Goal: Task Accomplishment & Management: Use online tool/utility

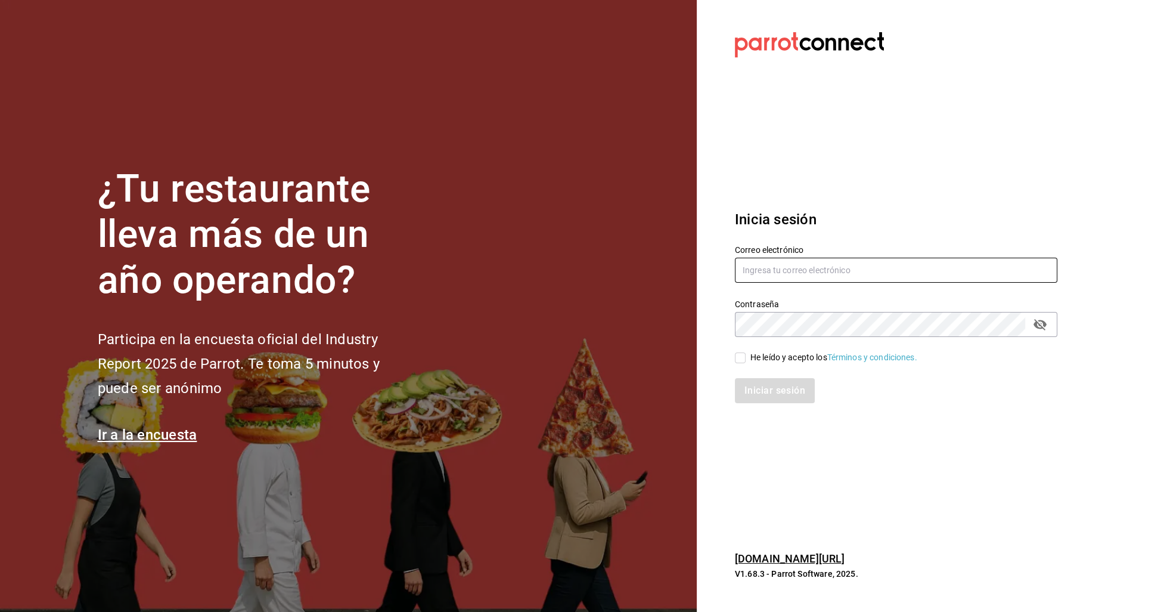
type input "[DOMAIN_NAME][EMAIL_ADDRESS][DOMAIN_NAME]"
drag, startPoint x: 805, startPoint y: 358, endPoint x: 798, endPoint y: 364, distance: 8.5
click at [805, 358] on div "He leído y acepto los Términos y condiciones." at bounding box center [833, 357] width 167 height 13
click at [746, 358] on input "He leído y acepto los Términos y condiciones." at bounding box center [740, 357] width 11 height 11
checkbox input "true"
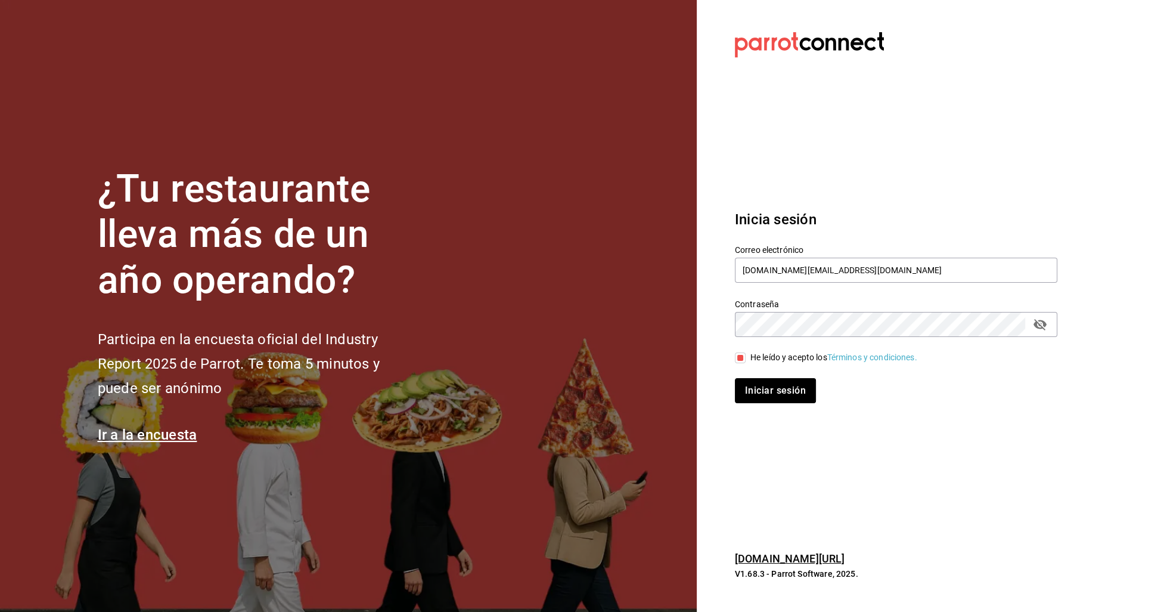
click at [787, 386] on button "Iniciar sesión" at bounding box center [775, 390] width 81 height 25
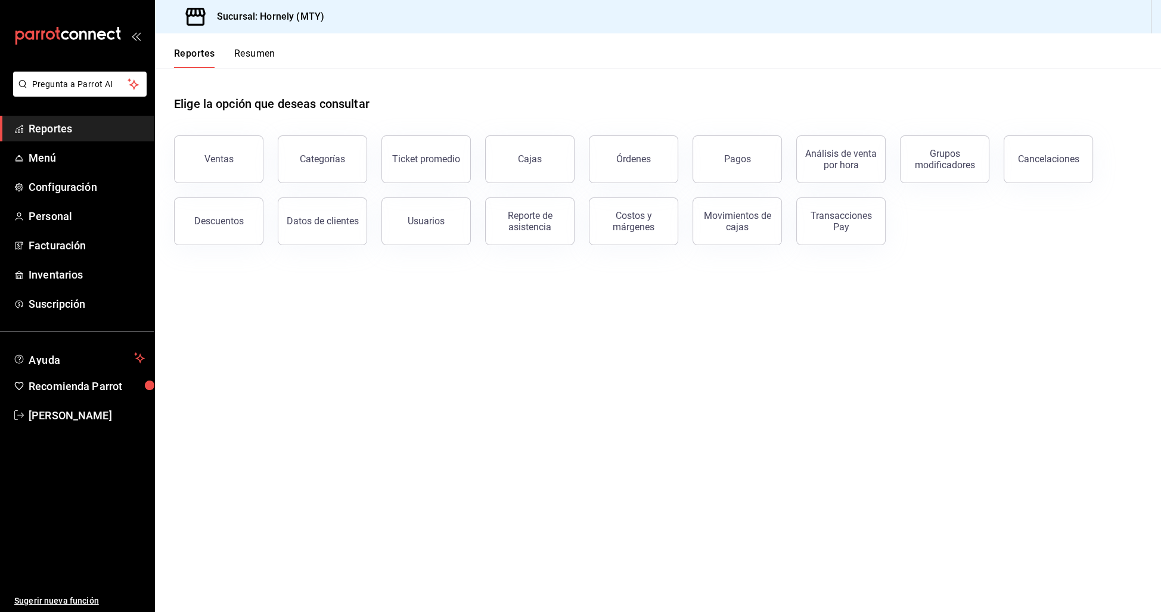
click at [796, 361] on main "Elige la opción que deseas consultar Ventas Categorías Ticket promedio Cajas Ór…" at bounding box center [658, 340] width 1006 height 544
click at [94, 246] on span "Facturación" at bounding box center [87, 245] width 116 height 16
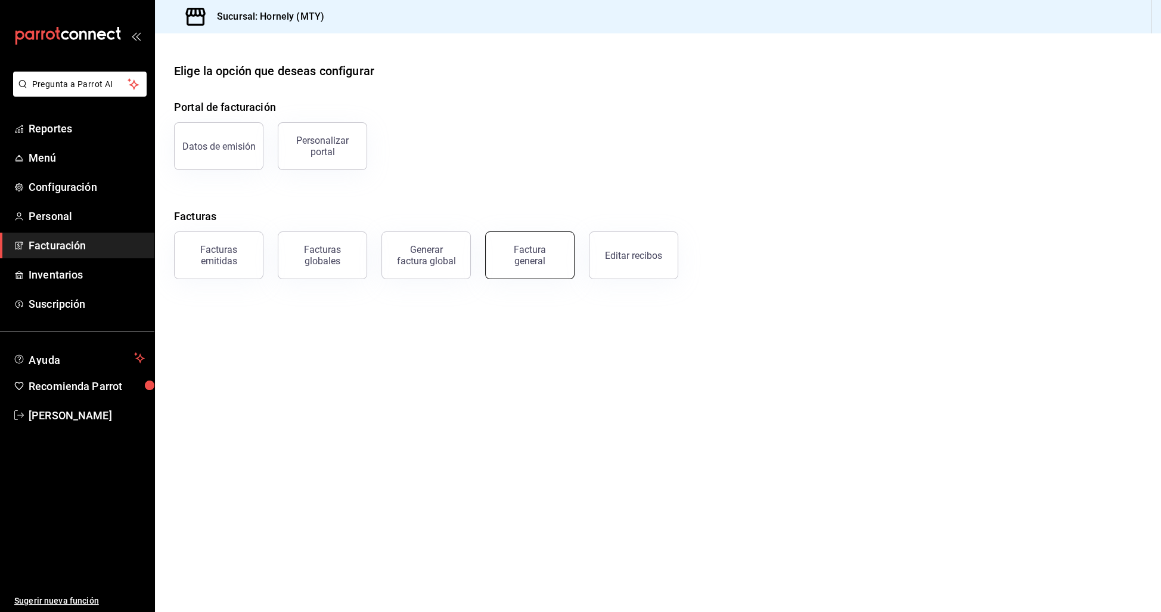
click at [549, 269] on button "Factura general" at bounding box center [529, 255] width 89 height 48
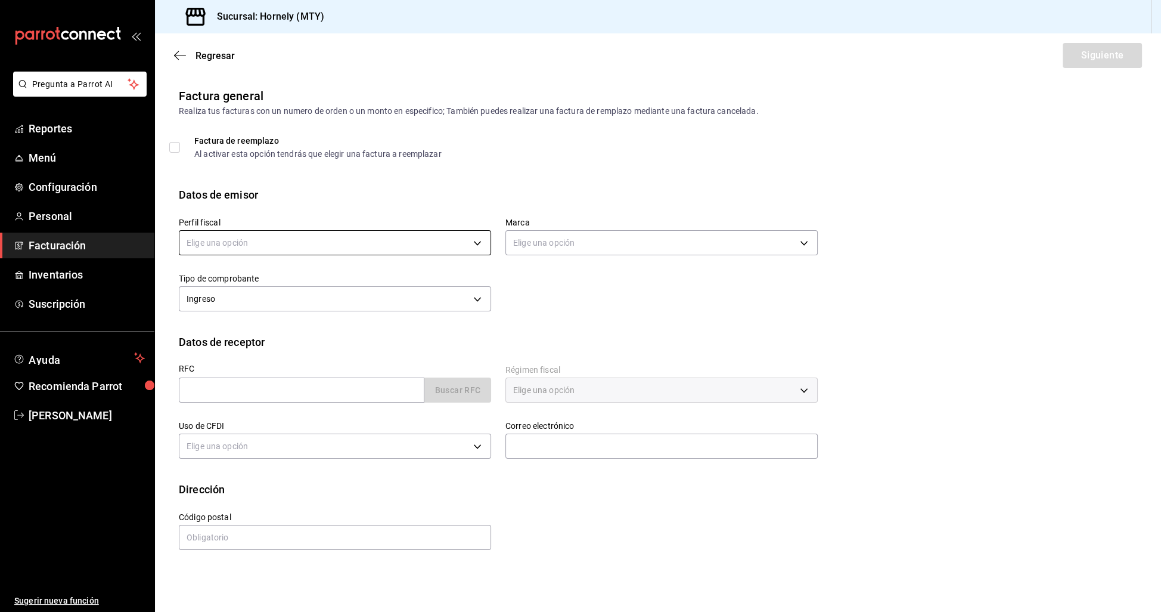
click at [333, 241] on body "Pregunta a Parrot AI Reportes Menú Configuración Personal Facturación Inventari…" at bounding box center [580, 306] width 1161 height 612
click at [310, 292] on li "HORNELY PAN Y PASTELES" at bounding box center [334, 302] width 311 height 22
type input "b2cd780a-b572-4f60-9a57-482b6a6c9eaf"
type input "f940d65f-f315-40ad-96cd-36aca2dc56c6"
click at [371, 390] on input "text" at bounding box center [302, 389] width 246 height 25
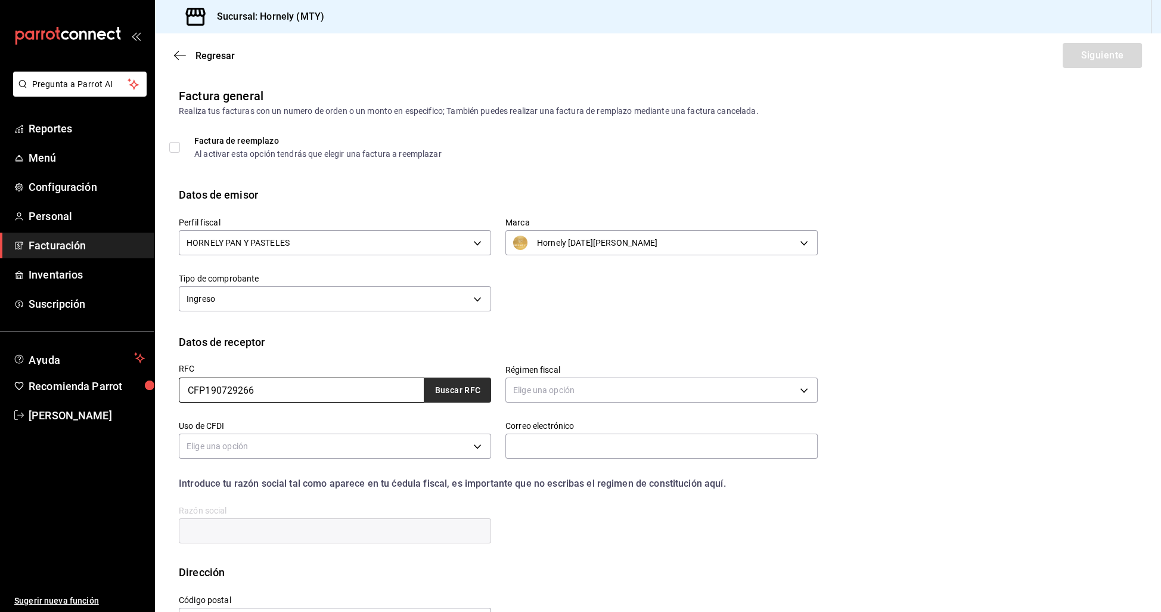
type input "CFP190729266"
click at [473, 396] on button "Buscar RFC" at bounding box center [457, 389] width 67 height 25
type input "[EMAIL_ADDRESS][DOMAIN_NAME]"
type input "64740"
type input "COMERCIALIZADORA FORMOSA PRIME"
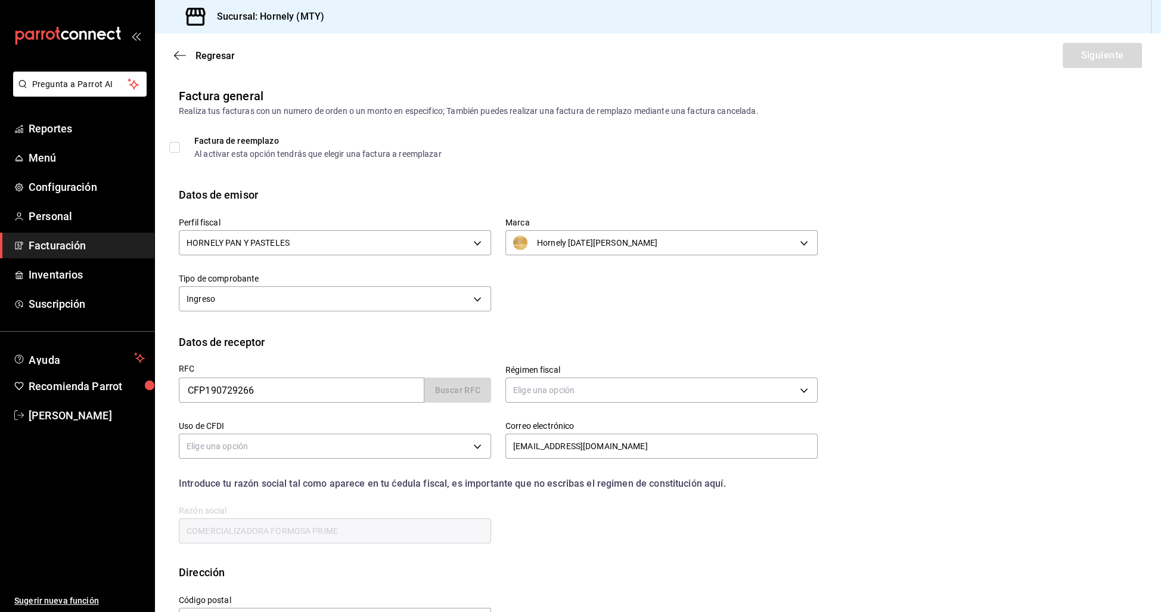
type input "601"
type input "G01"
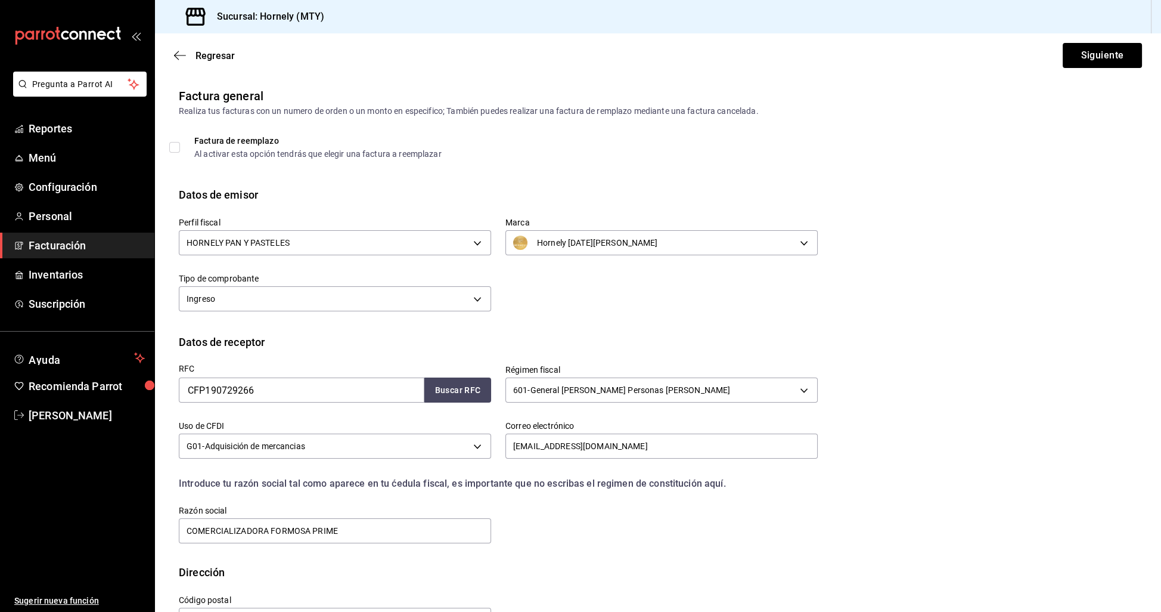
click at [774, 324] on div "Perfil fiscal HORNELY PAN Y PASTELES b2cd780a-b572-4f60-9a57-482b6a6c9eaf Marca…" at bounding box center [658, 268] width 959 height 131
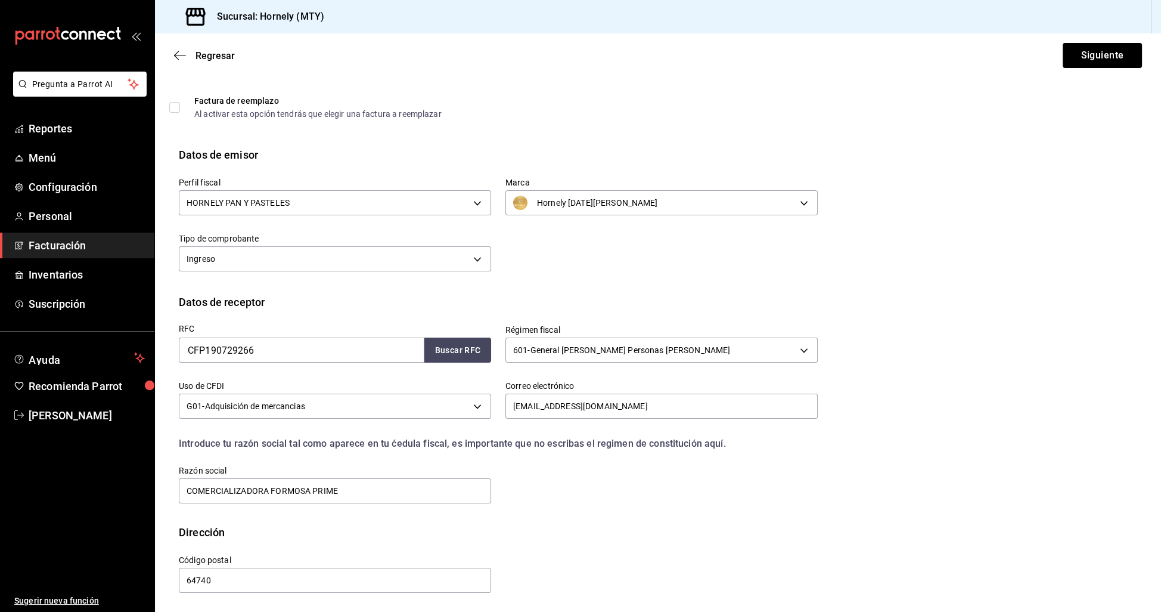
scroll to position [39, 0]
click at [908, 271] on div "Perfil fiscal HORNELY PAN Y PASTELES b2cd780a-b572-4f60-9a57-482b6a6c9eaf Marca…" at bounding box center [658, 228] width 959 height 131
click at [882, 269] on div "Perfil fiscal HORNELY PAN Y PASTELES b2cd780a-b572-4f60-9a57-482b6a6c9eaf Marca…" at bounding box center [658, 228] width 959 height 131
click at [653, 235] on div "Perfil fiscal HORNELY PAN Y PASTELES b2cd780a-b572-4f60-9a57-482b6a6c9eaf Marca…" at bounding box center [491, 219] width 653 height 112
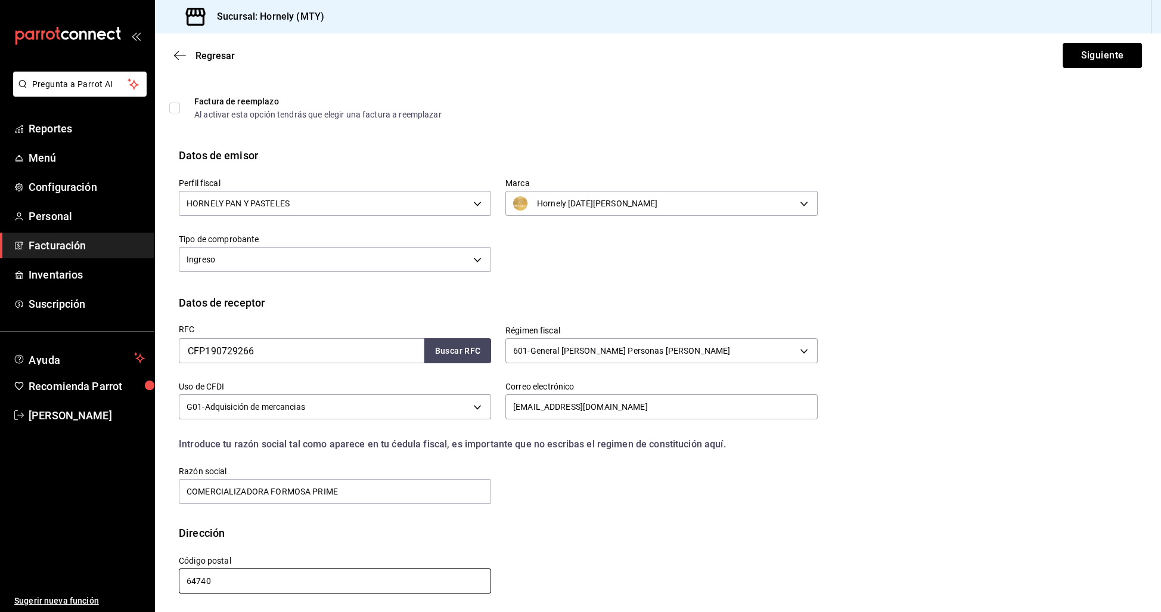
scroll to position [0, 0]
click at [1081, 55] on button "Siguiente" at bounding box center [1102, 55] width 79 height 25
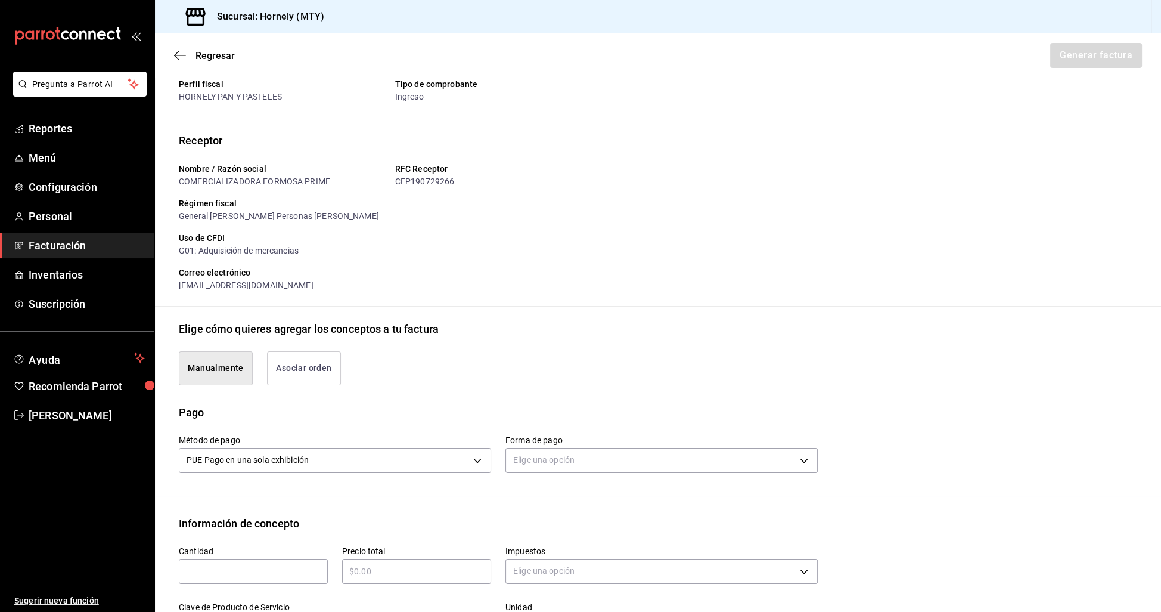
click at [544, 309] on div "Emisor Perfil fiscal HORNELY PAN Y PASTELES Tipo de comprobante Ingreso Recepto…" at bounding box center [658, 459] width 1006 height 823
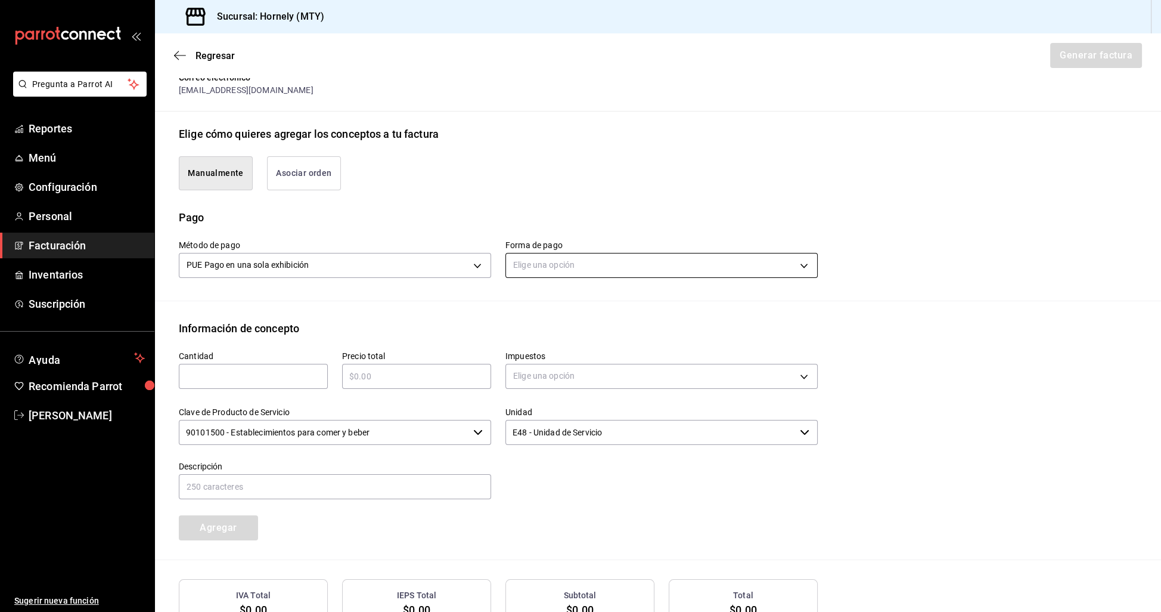
scroll to position [236, 0]
click at [576, 271] on body "Pregunta a Parrot AI Reportes Menú Configuración Personal Facturación Inventari…" at bounding box center [580, 306] width 1161 height 612
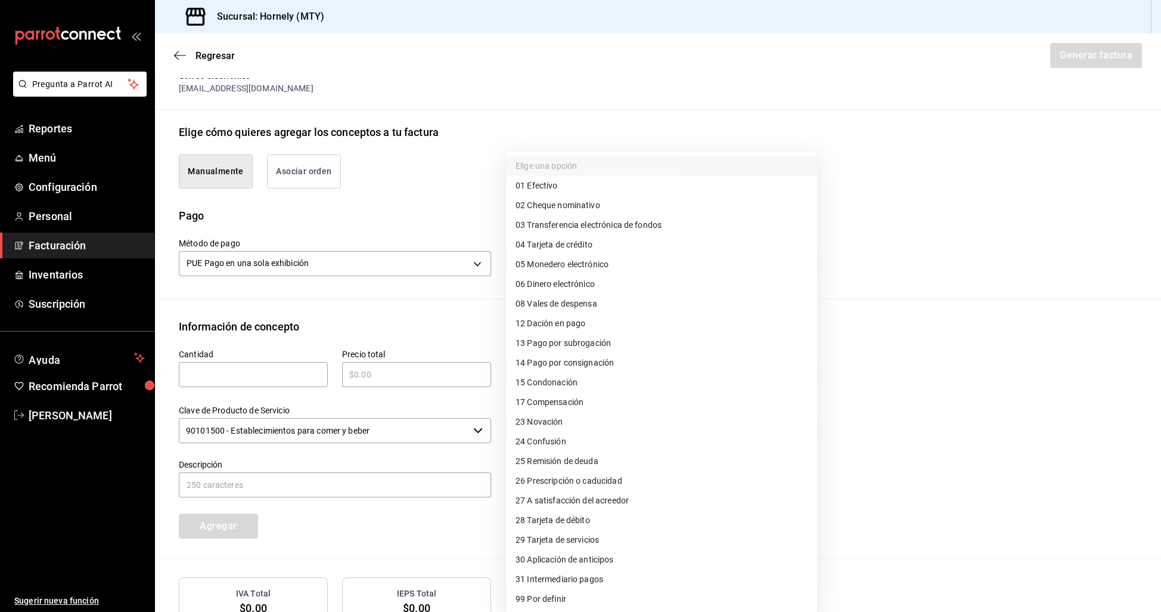
drag, startPoint x: 567, startPoint y: 227, endPoint x: 564, endPoint y: 278, distance: 51.4
click at [567, 227] on span "03 Transferencia electrónica de fondos" at bounding box center [589, 225] width 146 height 13
type input "03"
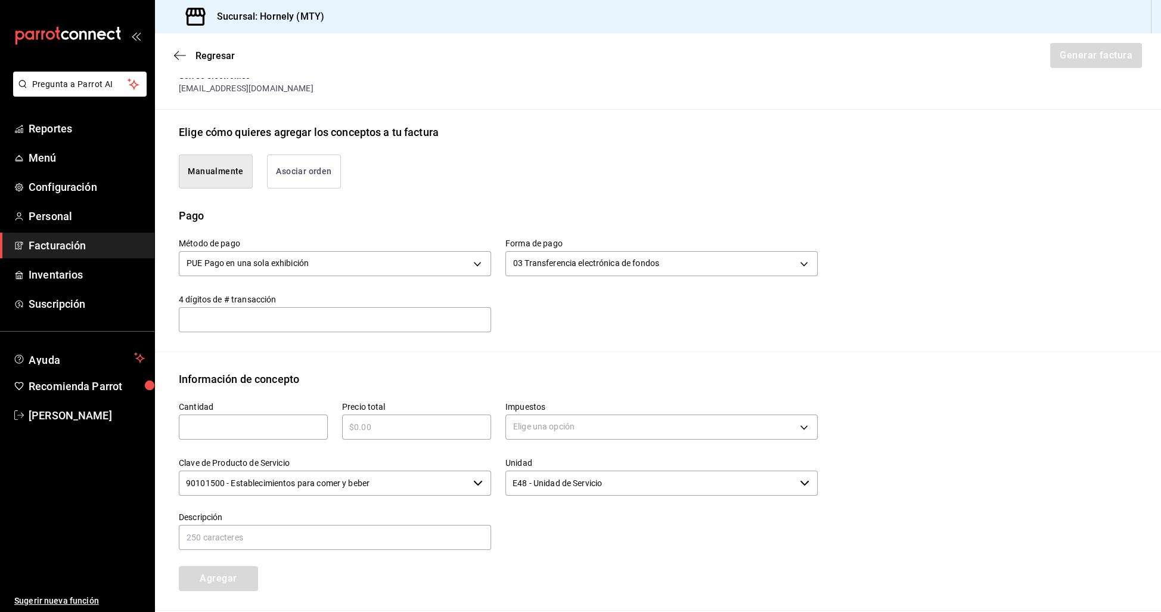
drag, startPoint x: 582, startPoint y: 322, endPoint x: 576, endPoint y: 328, distance: 8.9
click at [582, 322] on div "Método de pago PUE Pago en una sola exhibición PUE Forma de pago 03 Transferenc…" at bounding box center [491, 278] width 653 height 108
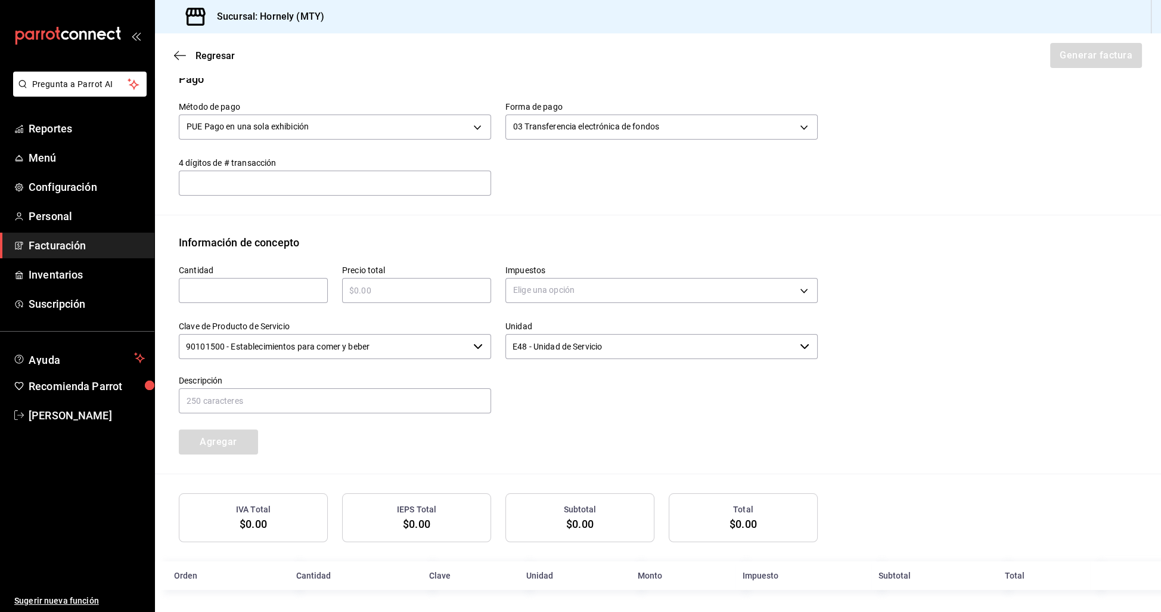
scroll to position [372, 0]
click at [286, 289] on input "text" at bounding box center [253, 291] width 149 height 14
click at [420, 286] on input "text" at bounding box center [416, 291] width 149 height 14
type input "$161200"
click at [256, 287] on input "text" at bounding box center [253, 291] width 149 height 14
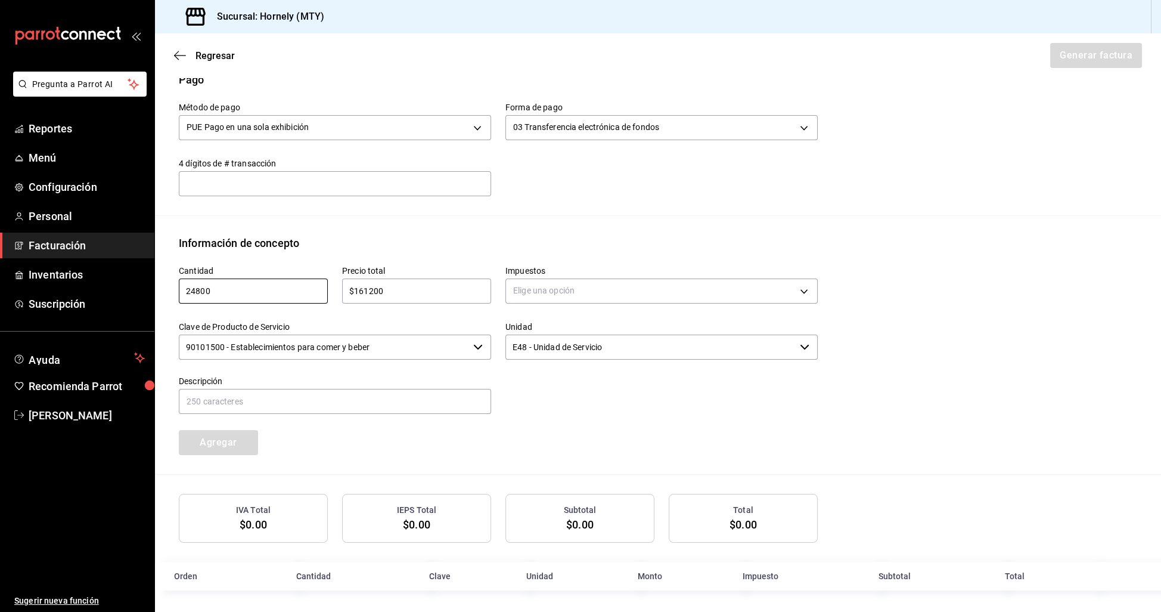
type input "24800"
click at [509, 212] on div "Método de pago PUE Pago en una sola exhibición PUE Forma de pago 03 Transferenc…" at bounding box center [658, 152] width 959 height 128
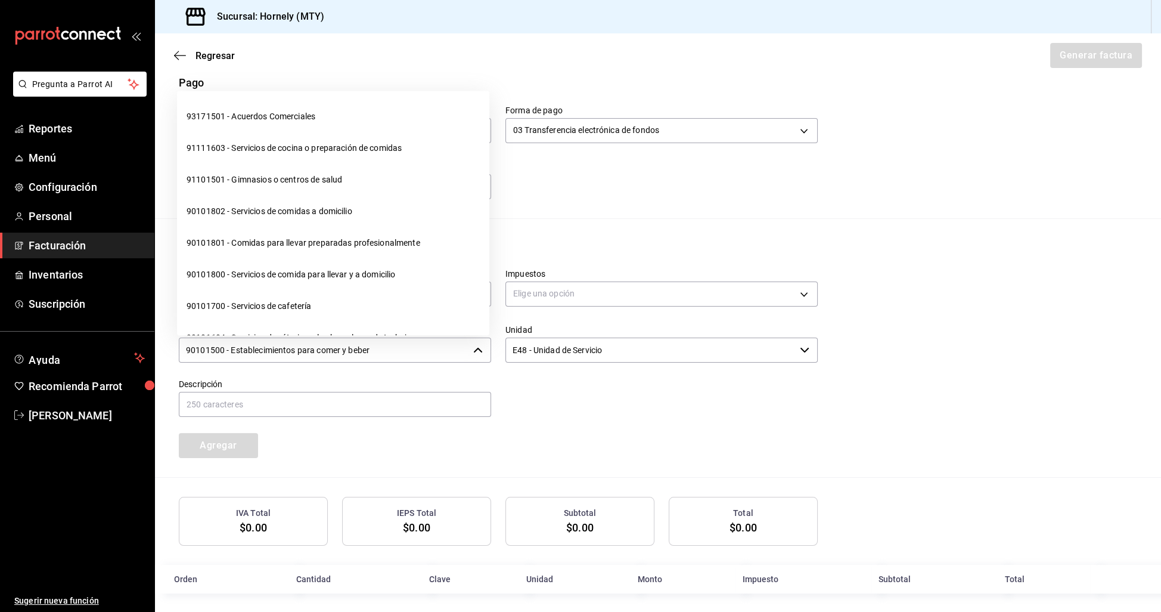
click at [436, 345] on input "90101500 - Establecimientos para comer y beber" at bounding box center [324, 349] width 290 height 25
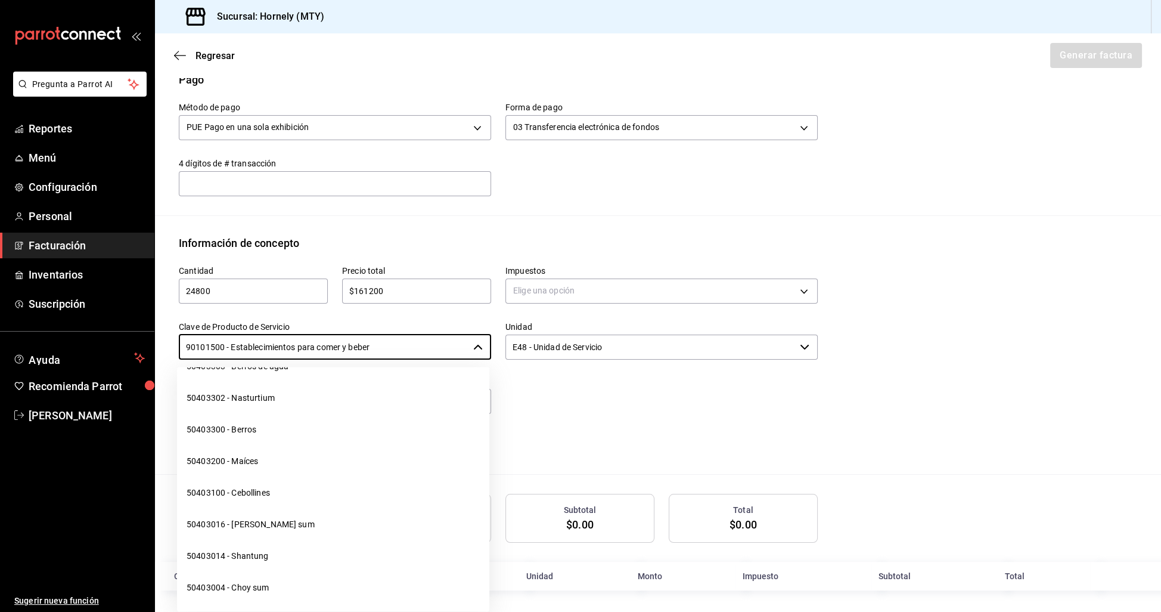
scroll to position [5523, 0]
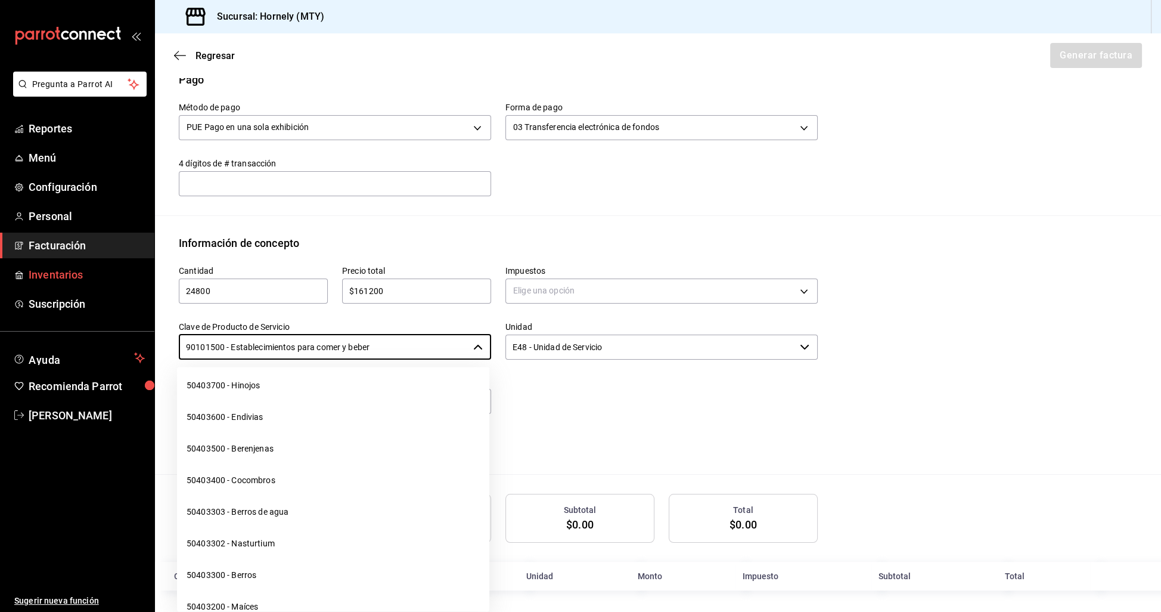
drag, startPoint x: 399, startPoint y: 341, endPoint x: 0, endPoint y: 284, distance: 403.4
click at [0, 284] on div "Pregunta a Parrot AI Reportes Menú Configuración Personal Facturación Inventari…" at bounding box center [580, 306] width 1161 height 612
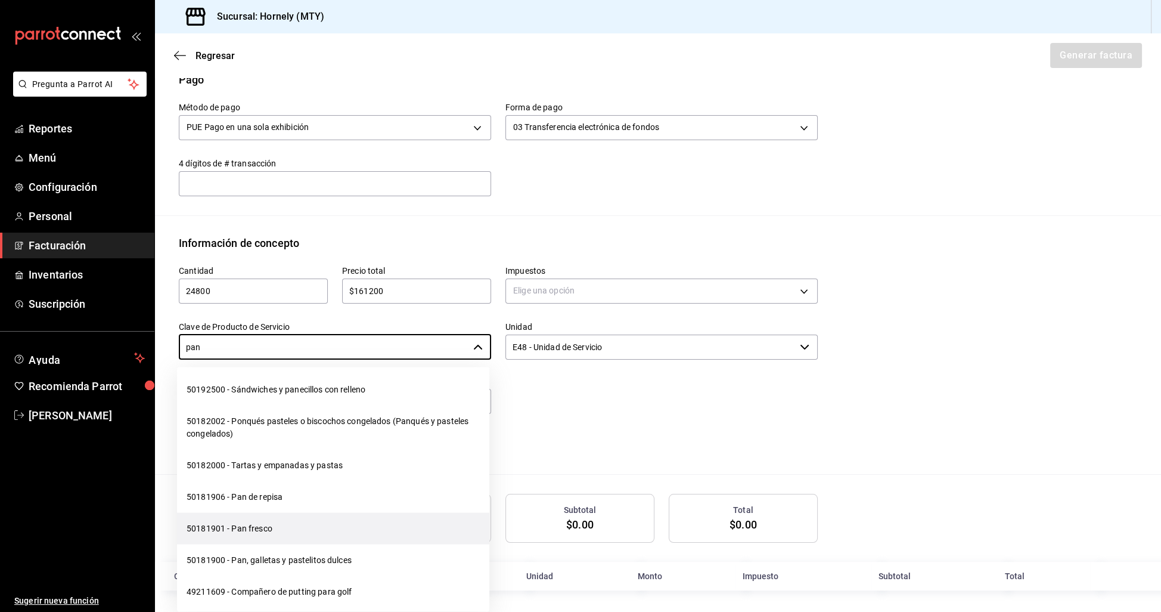
scroll to position [162, 0]
click at [343, 525] on li "50181901 - Pan fresco" at bounding box center [333, 527] width 312 height 32
type input "50181901 - Pan fresco"
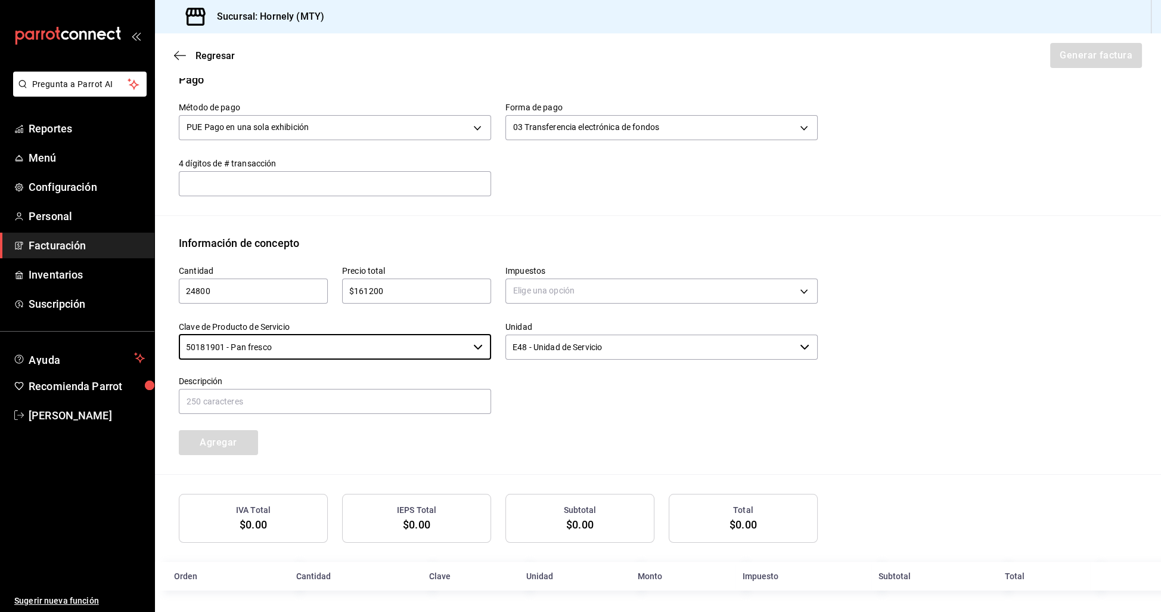
click at [551, 349] on input "E48 - Unidad de Servicio" at bounding box center [650, 346] width 290 height 25
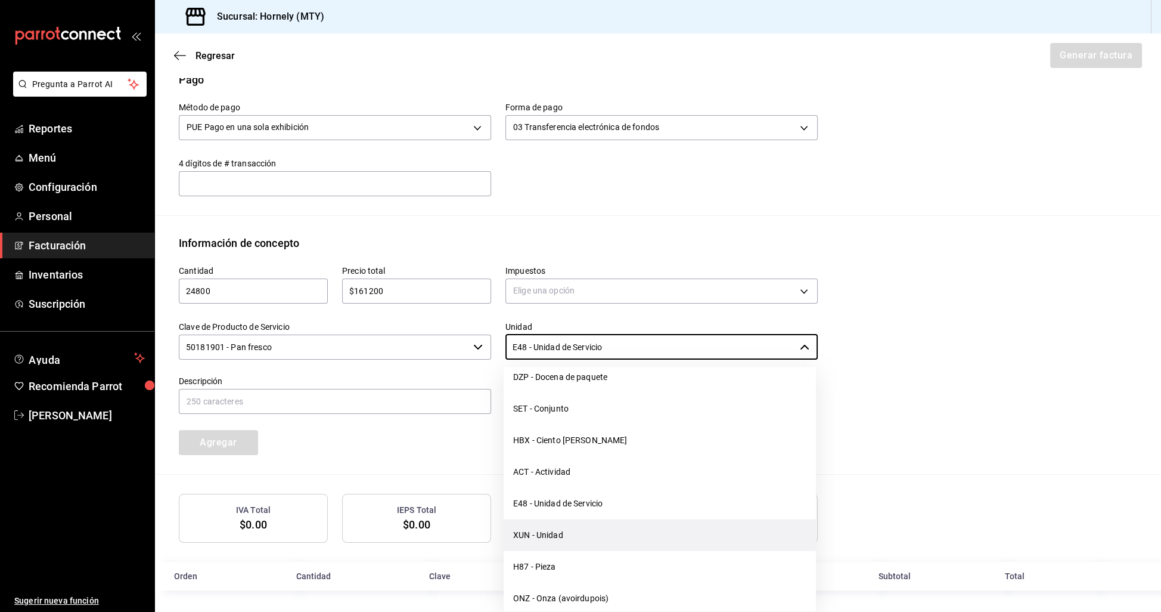
scroll to position [3045, 0]
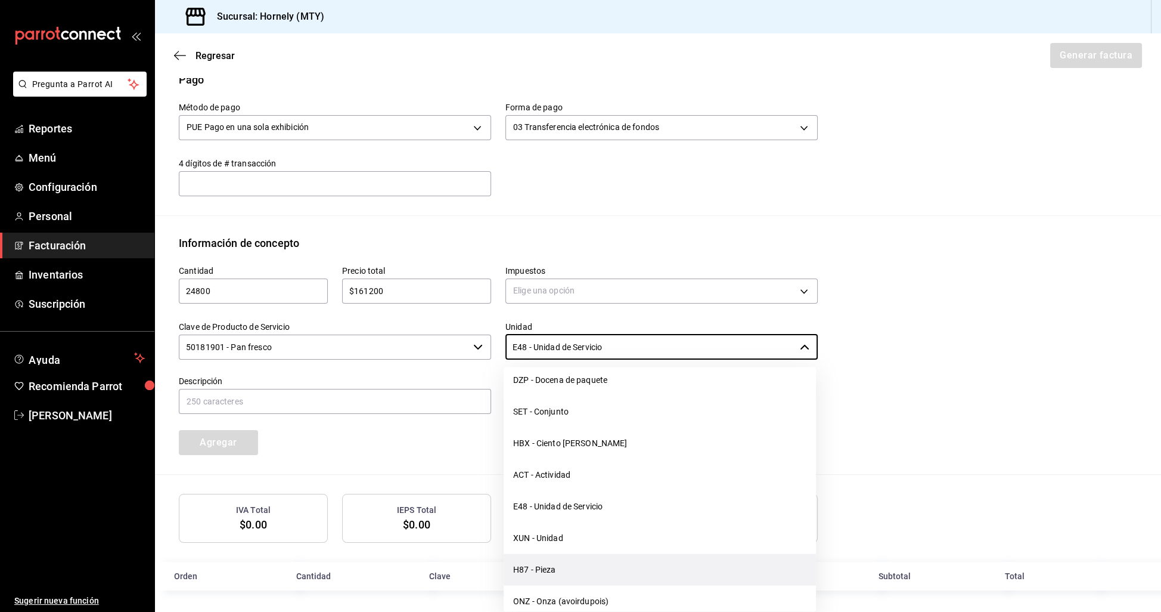
click at [560, 558] on li "H87 - Pieza" at bounding box center [660, 570] width 312 height 32
type input "H87 - Pieza"
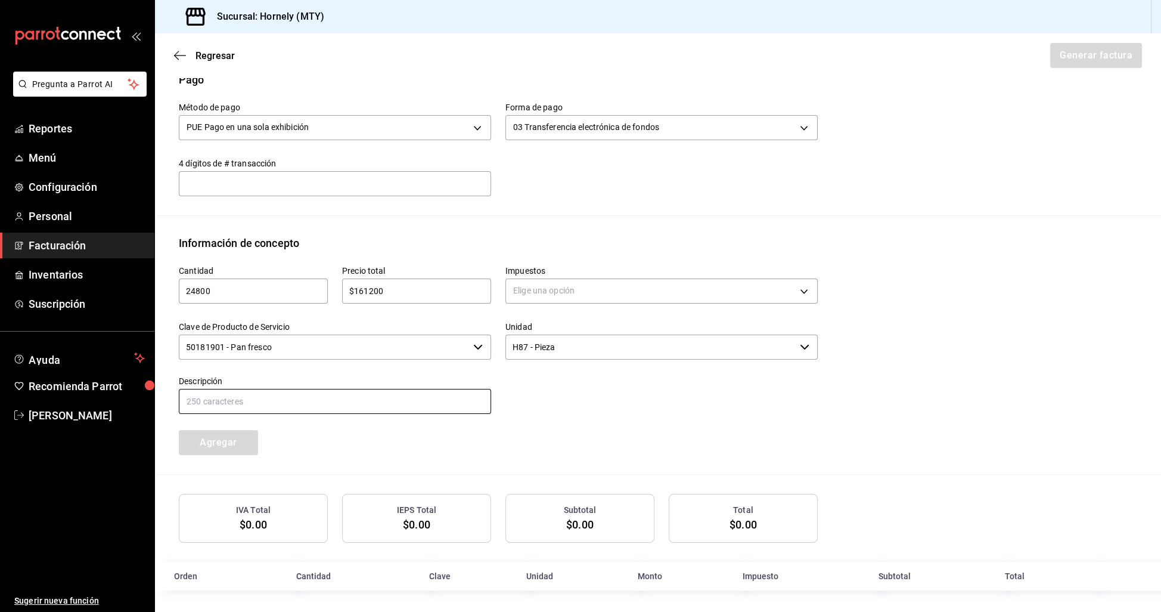
click at [254, 398] on input "text" at bounding box center [335, 401] width 312 height 25
click at [289, 429] on div "Agregar" at bounding box center [246, 434] width 163 height 39
click at [253, 400] on input "Variedad de Pan [PERSON_NAME]" at bounding box center [335, 401] width 312 height 25
type input "Variedad de [PERSON_NAME]"
click at [473, 441] on div "Cantidad 24800 ​ Precio total $161200 ​ Impuestos Elige una opción Clave de Pro…" at bounding box center [491, 353] width 653 height 204
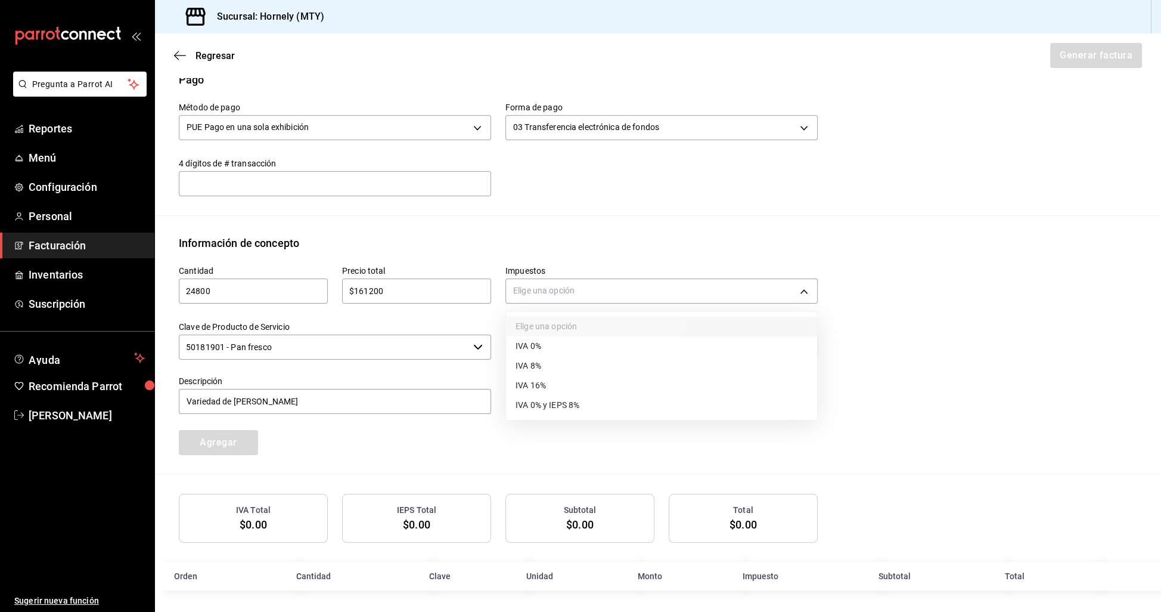
click at [566, 288] on body "Pregunta a Parrot AI Reportes Menú Configuración Personal Facturación Inventari…" at bounding box center [580, 306] width 1161 height 612
click at [565, 342] on li "IVA 0%" at bounding box center [661, 346] width 311 height 20
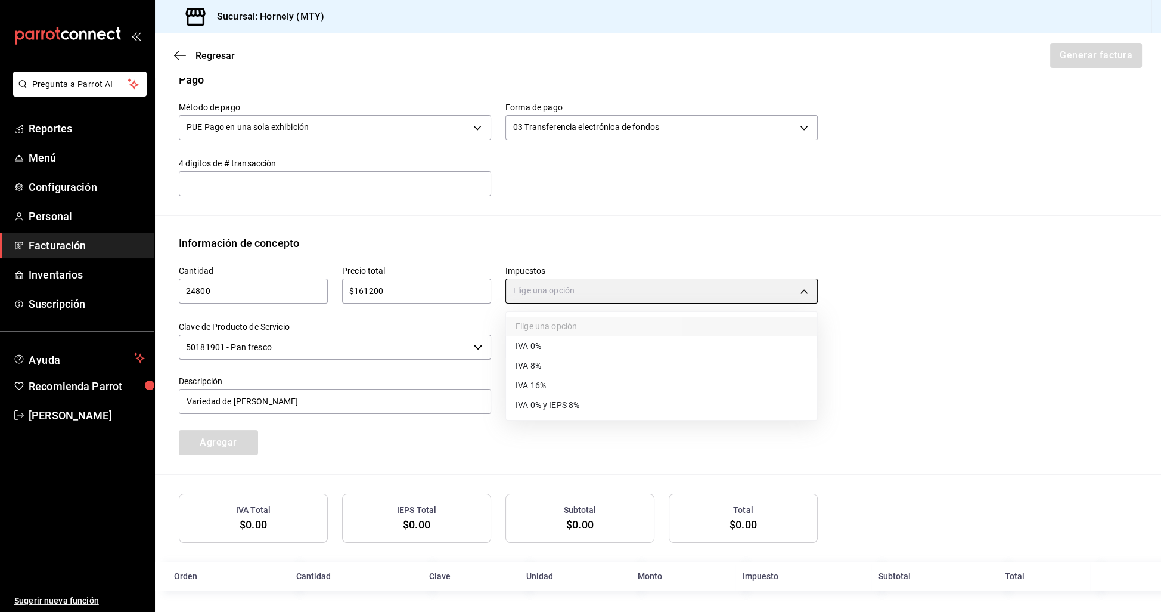
type input "IVA_0"
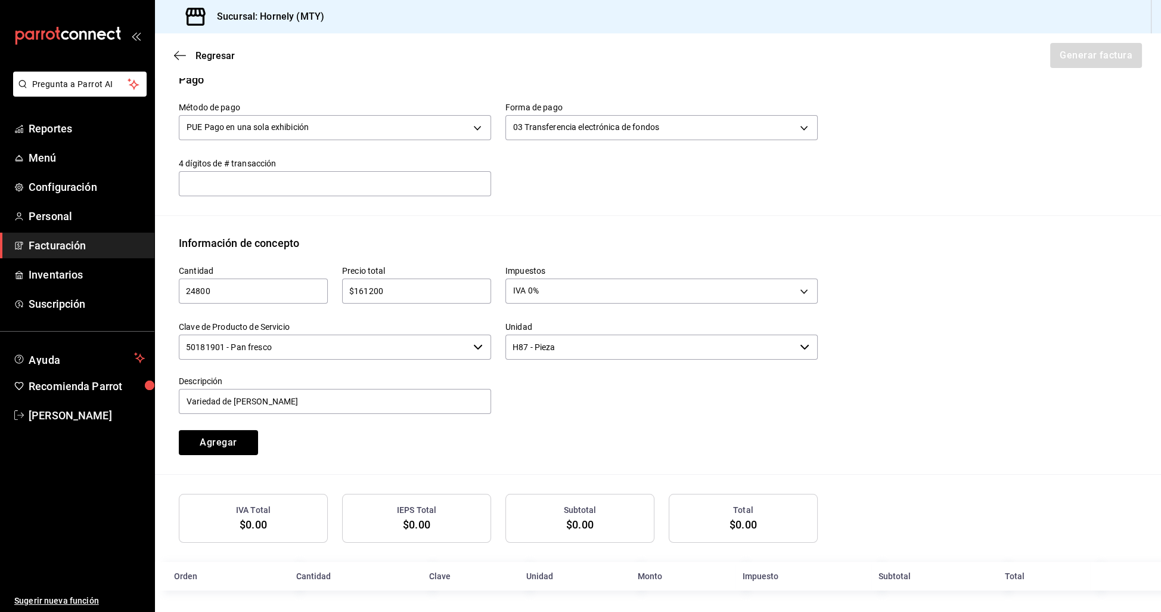
click at [580, 400] on div at bounding box center [654, 388] width 327 height 54
drag, startPoint x: 235, startPoint y: 401, endPoint x: 114, endPoint y: 383, distance: 121.7
click at [114, 383] on div "Pregunta a Parrot AI Reportes Menú Configuración Personal Facturación Inventari…" at bounding box center [580, 306] width 1161 height 612
type input "[PERSON_NAME]"
drag, startPoint x: 297, startPoint y: 426, endPoint x: 246, endPoint y: 437, distance: 51.9
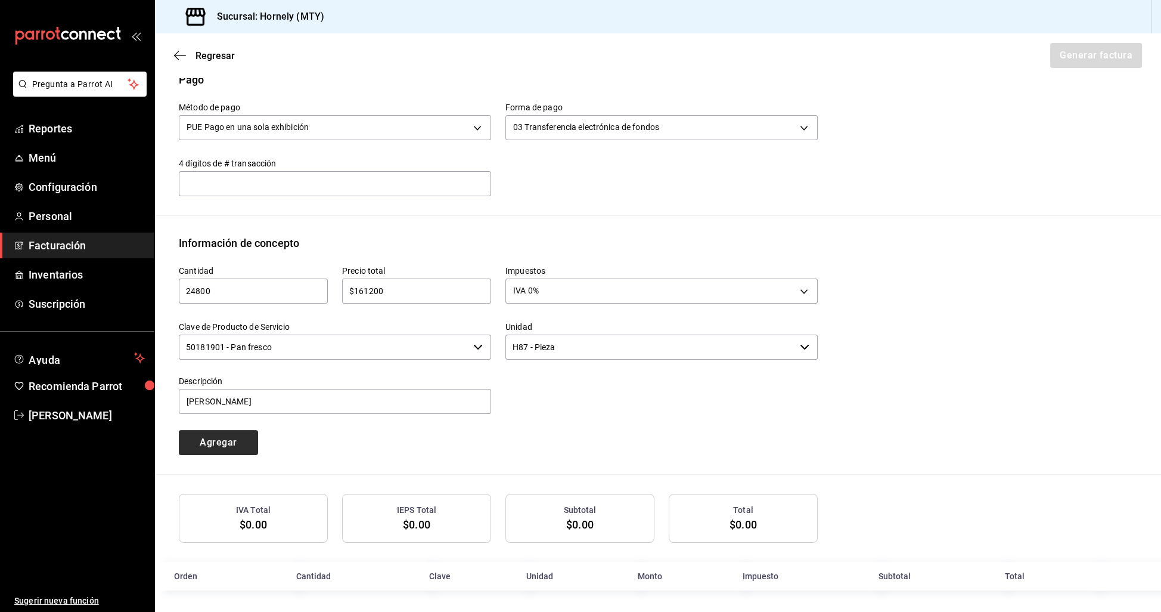
click at [296, 426] on div "Agregar" at bounding box center [246, 434] width 163 height 39
click at [242, 439] on button "Agregar" at bounding box center [218, 442] width 79 height 25
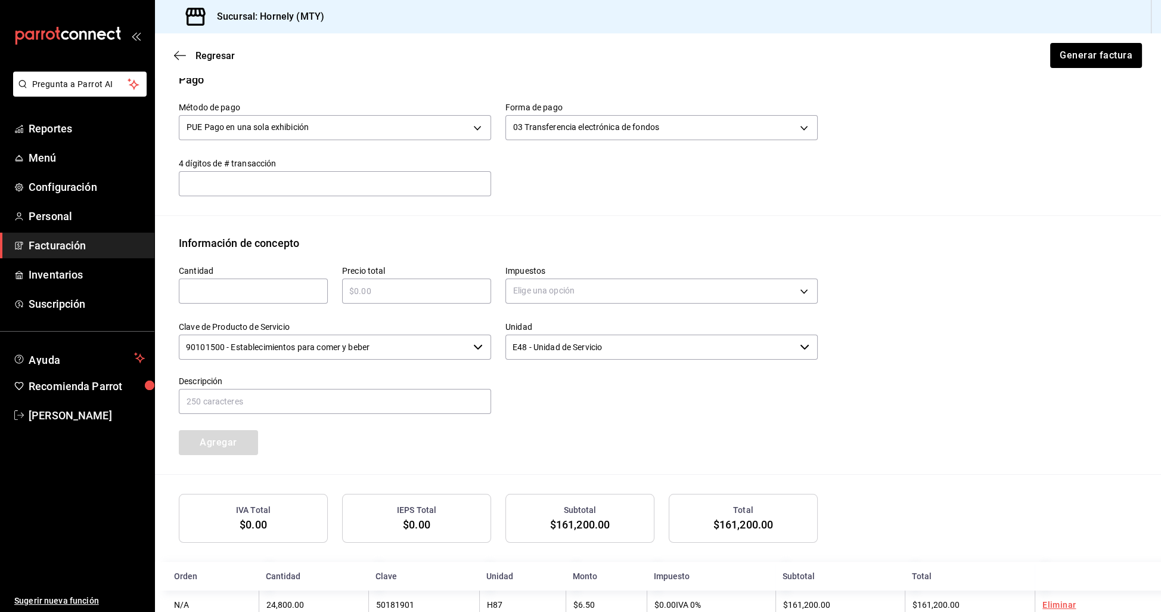
click at [288, 292] on input "text" at bounding box center [253, 291] width 149 height 14
type input "100"
type input "$2300"
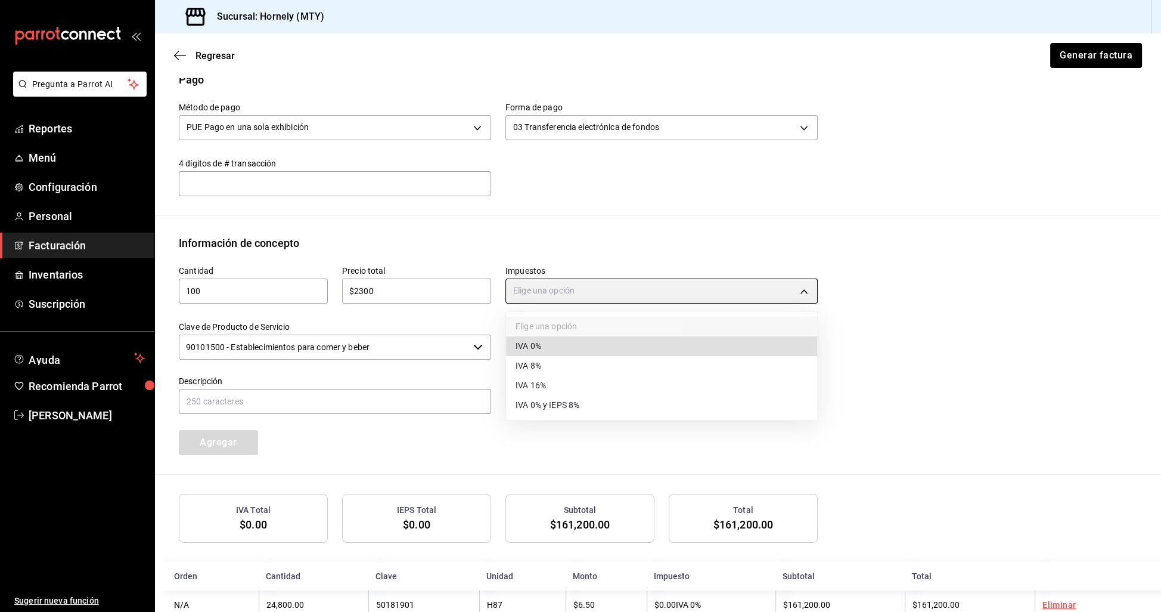
type input "IVA_0"
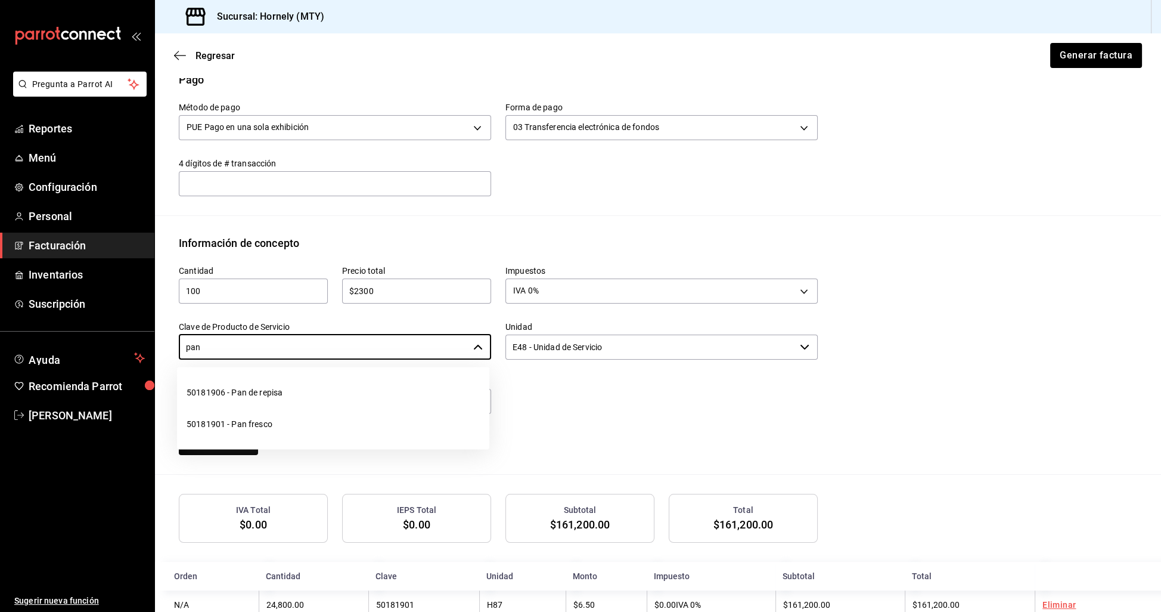
type input "50181901 - Pan fresco"
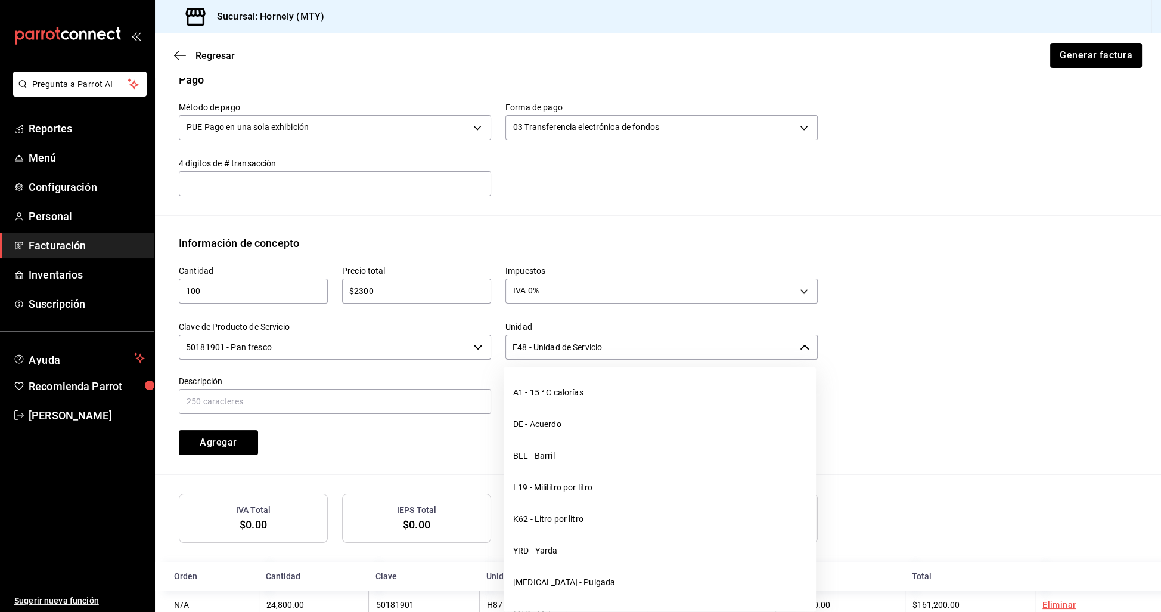
click at [632, 353] on input "E48 - Unidad de Servicio" at bounding box center [650, 346] width 290 height 25
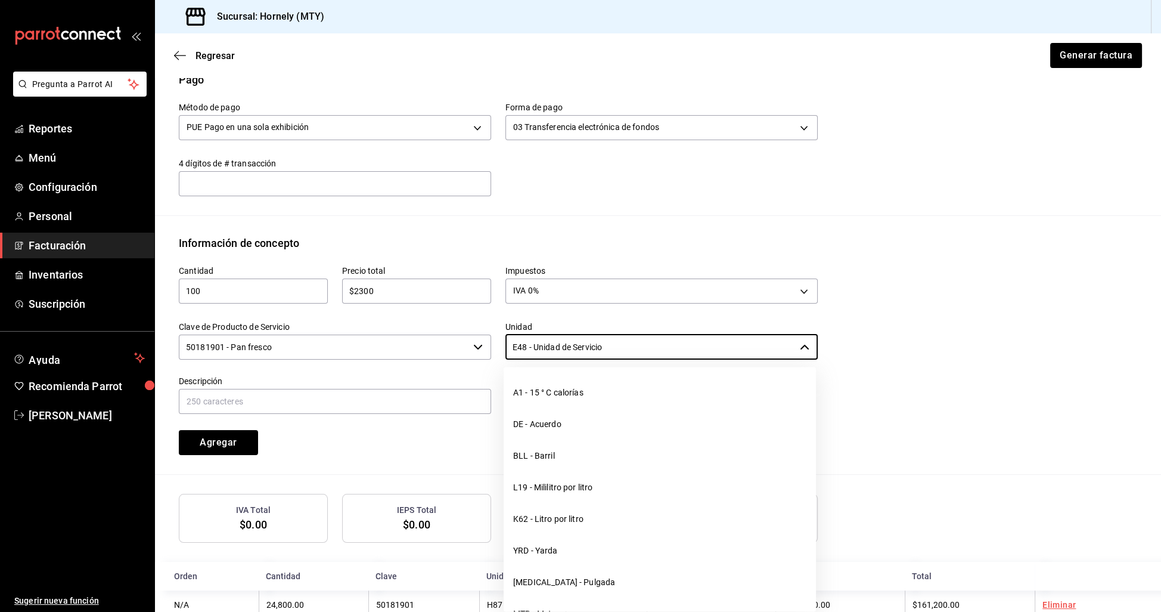
drag, startPoint x: 644, startPoint y: 352, endPoint x: 353, endPoint y: 286, distance: 298.3
click at [353, 286] on div "Cantidad 100 ​ Precio total $2300 ​ Impuestos IVA 0% IVA_0 Clave de Producto de…" at bounding box center [491, 353] width 653 height 204
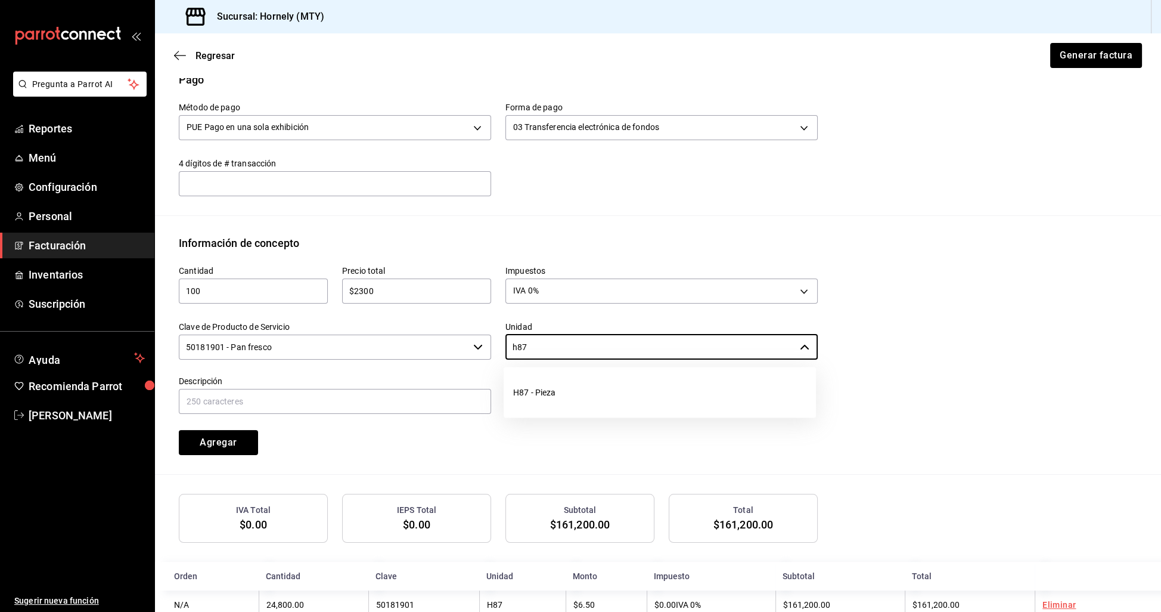
type input "H87 - Pieza"
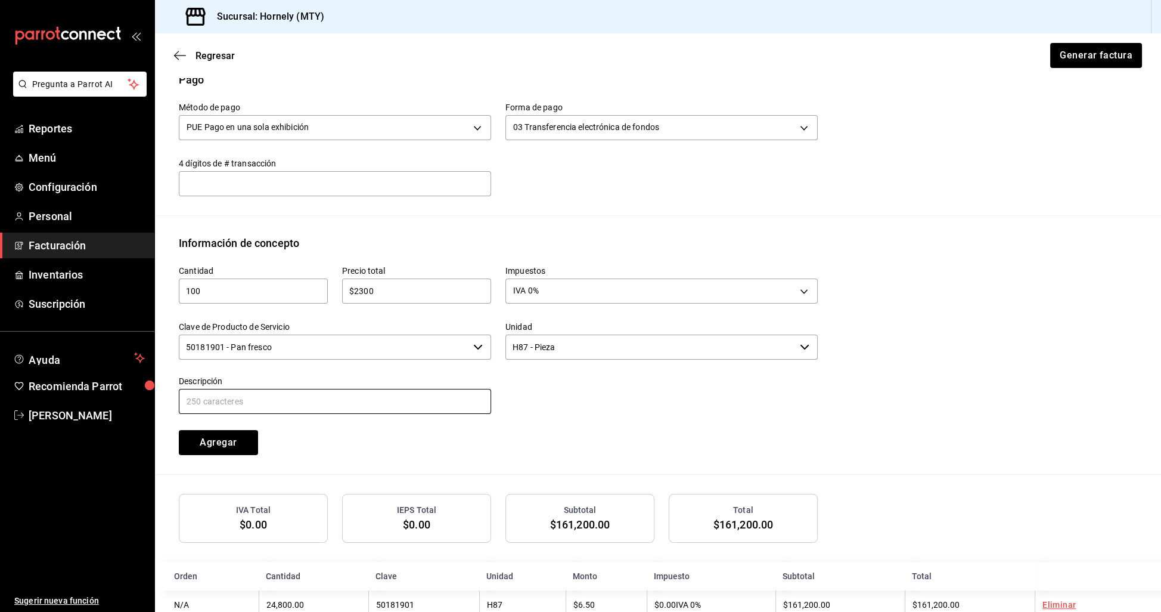
click at [297, 401] on input "text" at bounding box center [335, 401] width 312 height 25
type input "S"
type input "Quequitos Individuales"
drag, startPoint x: 327, startPoint y: 440, endPoint x: 221, endPoint y: 442, distance: 106.7
click at [322, 440] on div "Agregar" at bounding box center [246, 434] width 163 height 39
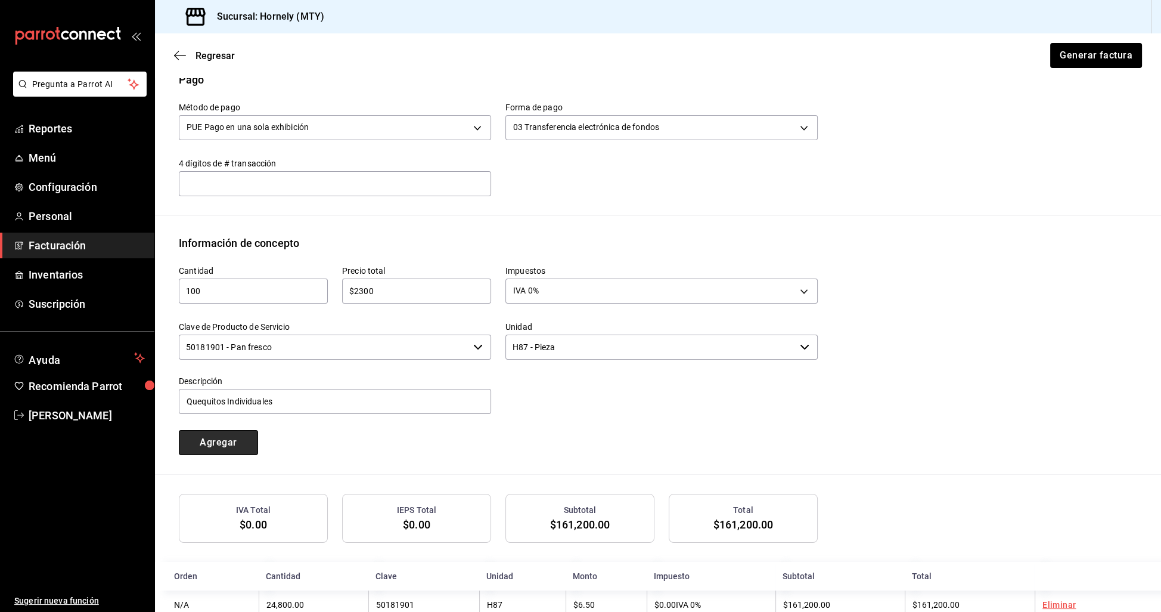
click at [225, 444] on button "Agregar" at bounding box center [218, 442] width 79 height 25
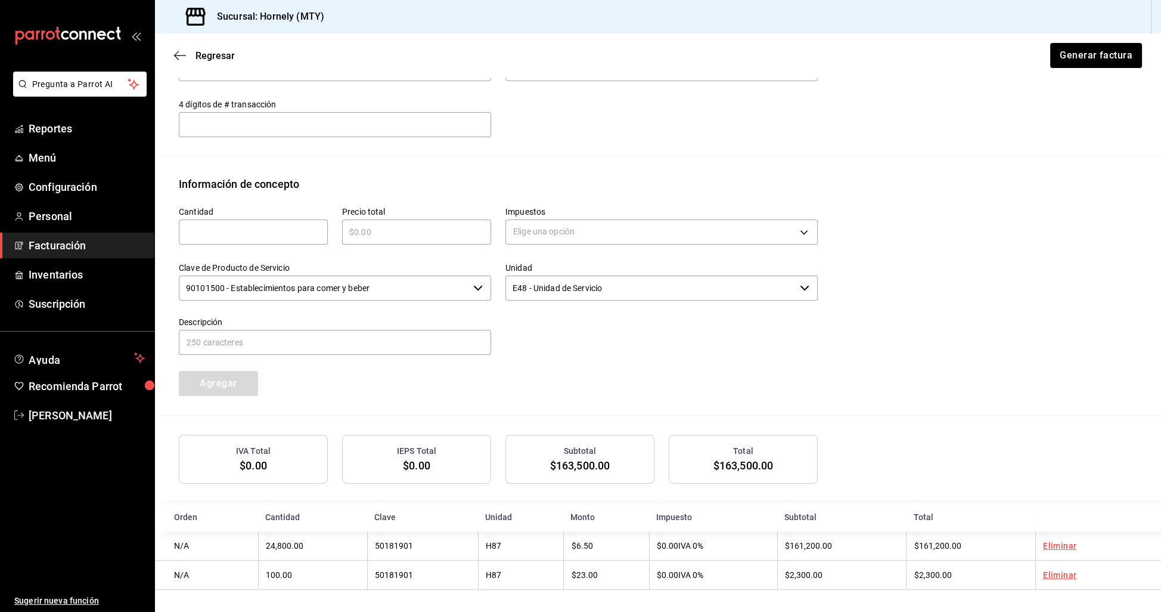
scroll to position [430, 0]
click at [942, 287] on div "Cantidad ​ Precio total ​ Impuestos Elige una opción Clave de Producto de Servi…" at bounding box center [658, 304] width 959 height 223
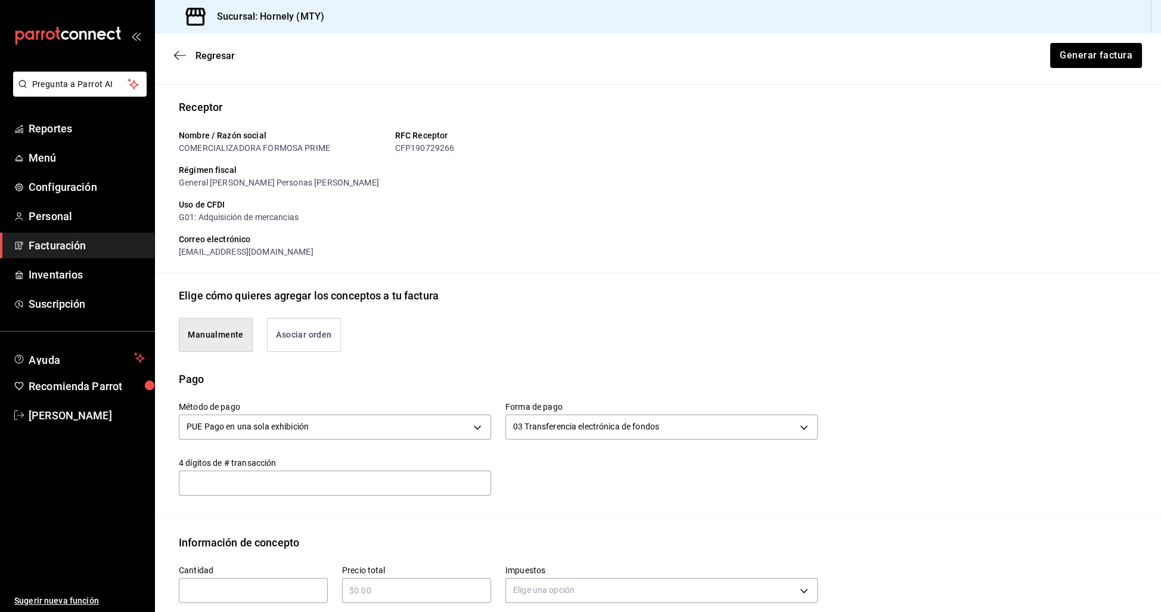
click at [950, 281] on div "Emisor Perfil fiscal HORNELY PAN Y PASTELES Tipo de comprobante Ingreso Recepto…" at bounding box center [658, 480] width 1006 height 933
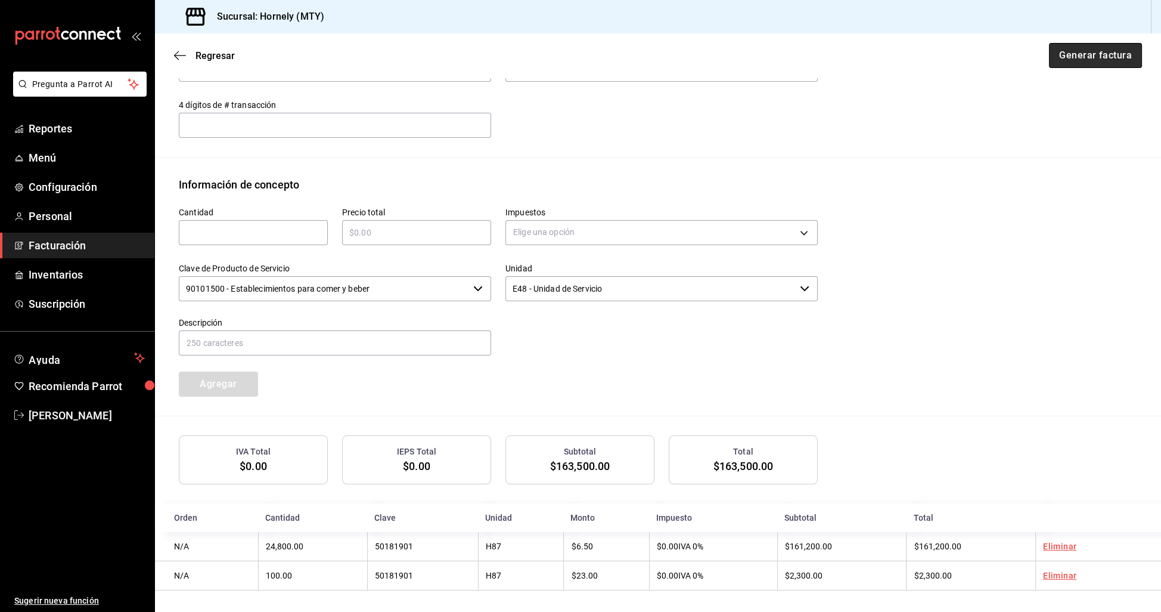
click at [1093, 58] on button "Generar factura" at bounding box center [1095, 55] width 93 height 25
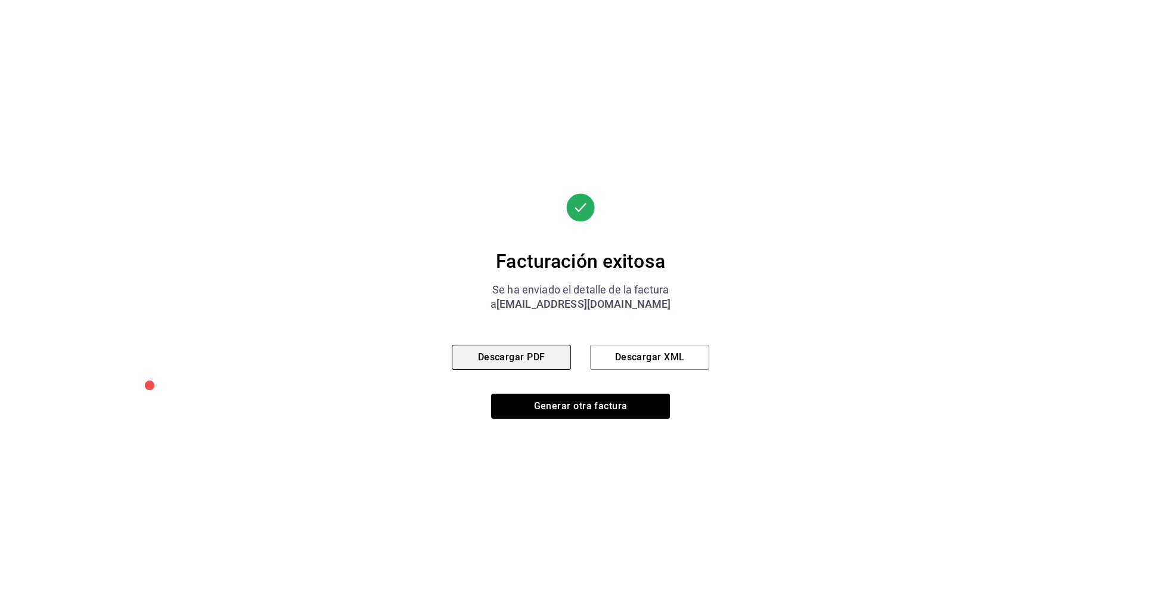
click at [479, 359] on button "Descargar PDF" at bounding box center [511, 357] width 119 height 25
